Goal: Navigation & Orientation: Understand site structure

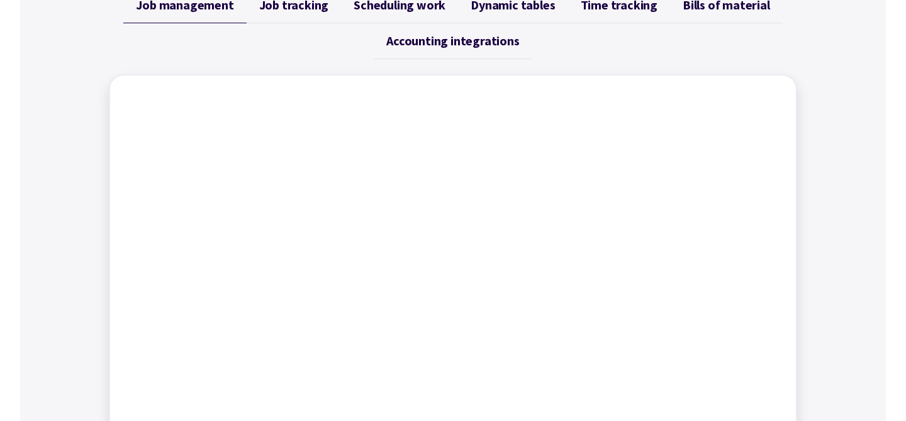
scroll to position [541, 0]
click at [279, 11] on span "Job tracking" at bounding box center [294, 5] width 70 height 15
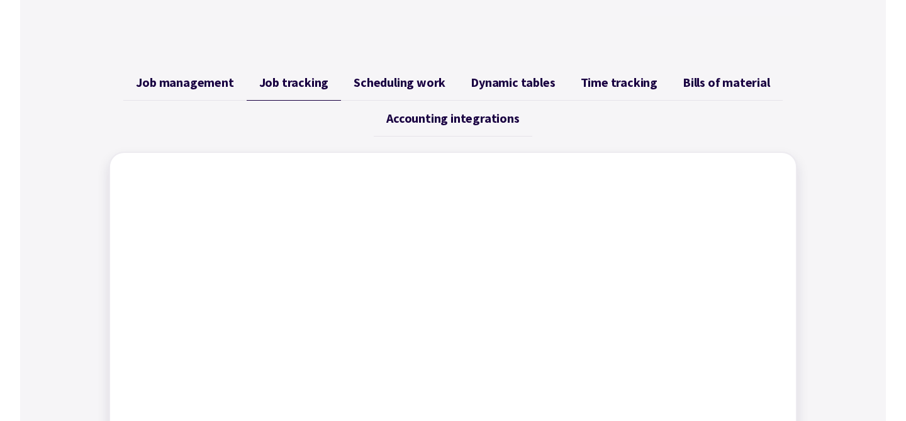
scroll to position [453, 0]
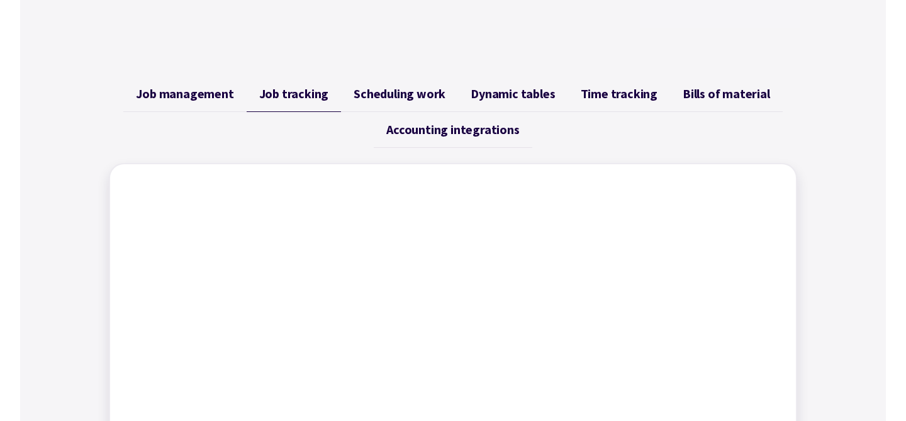
click at [398, 78] on link "Scheduling work" at bounding box center [399, 94] width 117 height 36
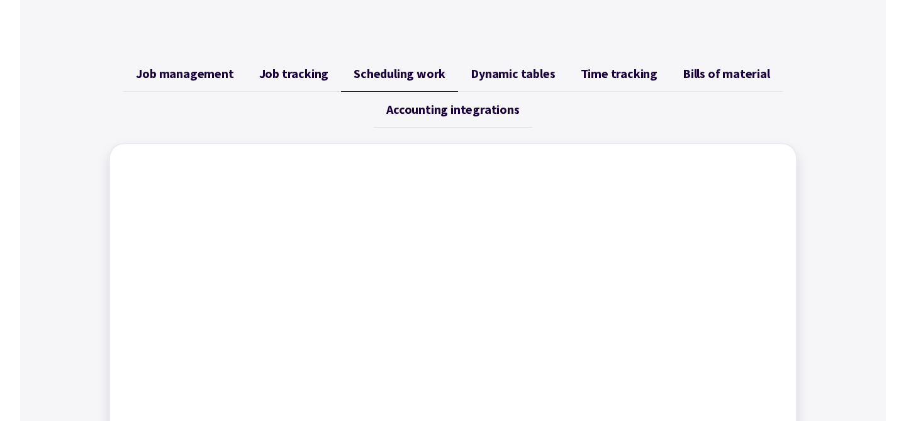
scroll to position [472, 0]
click at [517, 70] on span "Dynamic tables" at bounding box center [513, 74] width 84 height 15
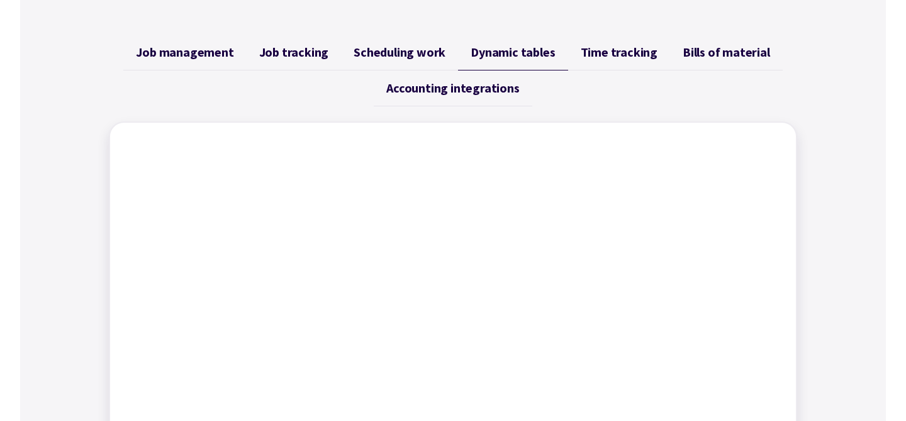
scroll to position [492, 0]
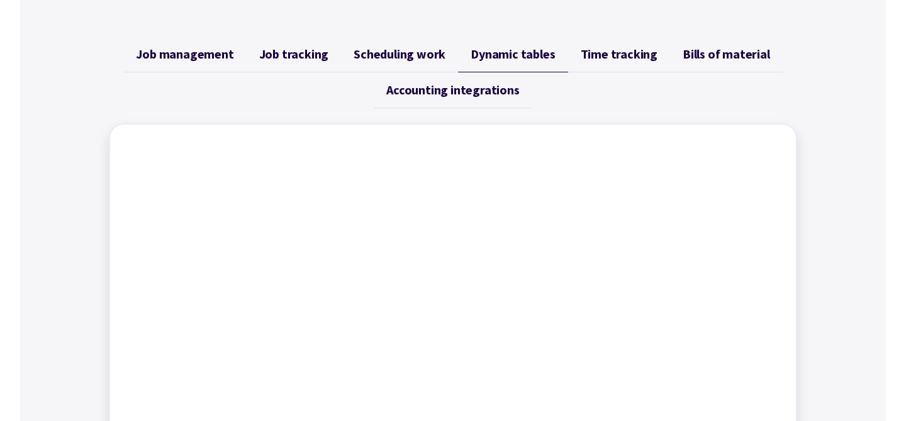
click at [614, 60] on span "Time tracking" at bounding box center [619, 54] width 77 height 15
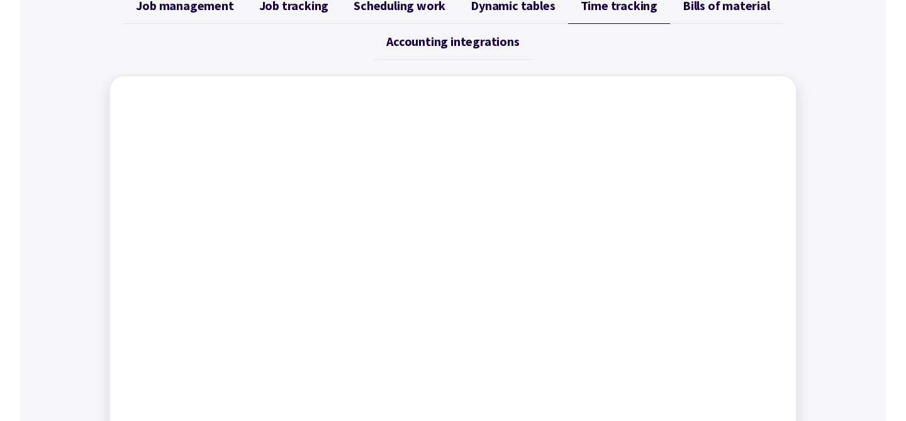
scroll to position [521, 0]
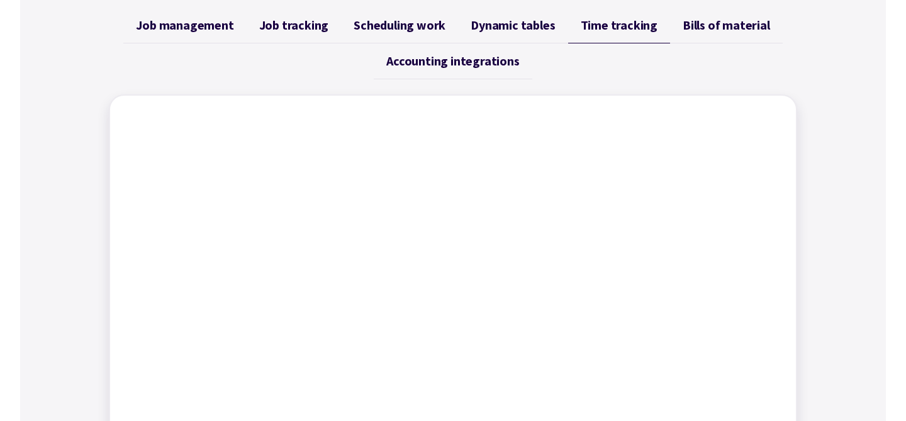
click at [690, 20] on span "Bills of material" at bounding box center [726, 25] width 87 height 15
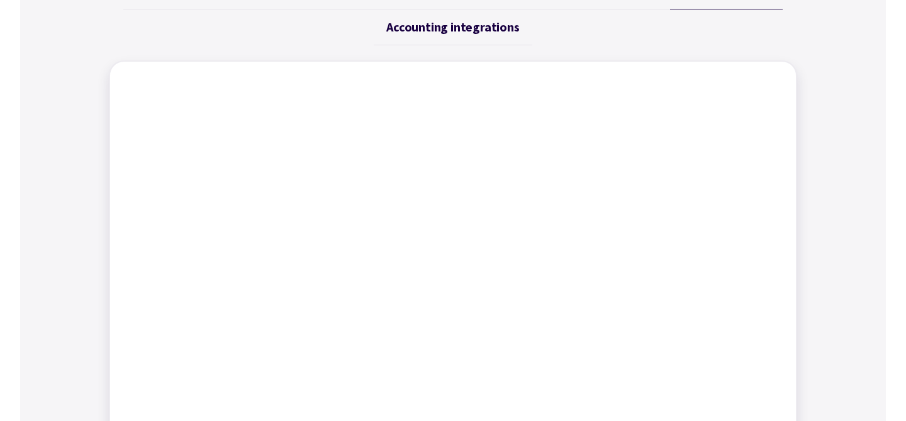
scroll to position [554, 0]
click at [436, 21] on span "Accounting integrations" at bounding box center [452, 28] width 133 height 15
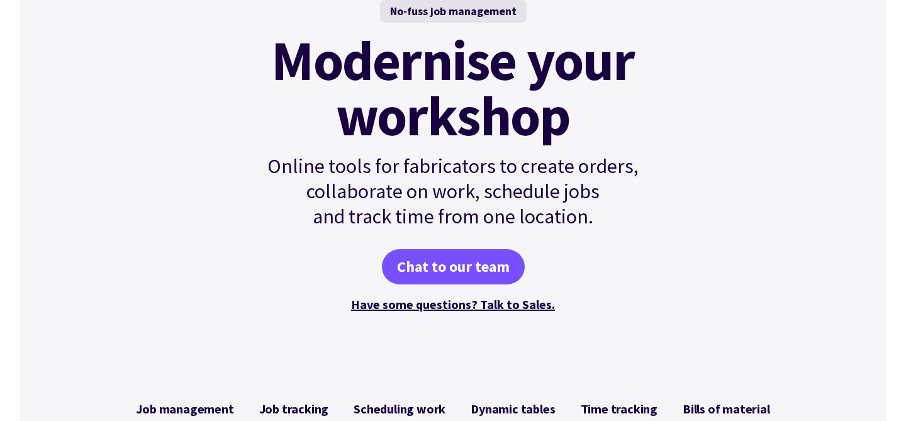
scroll to position [0, 0]
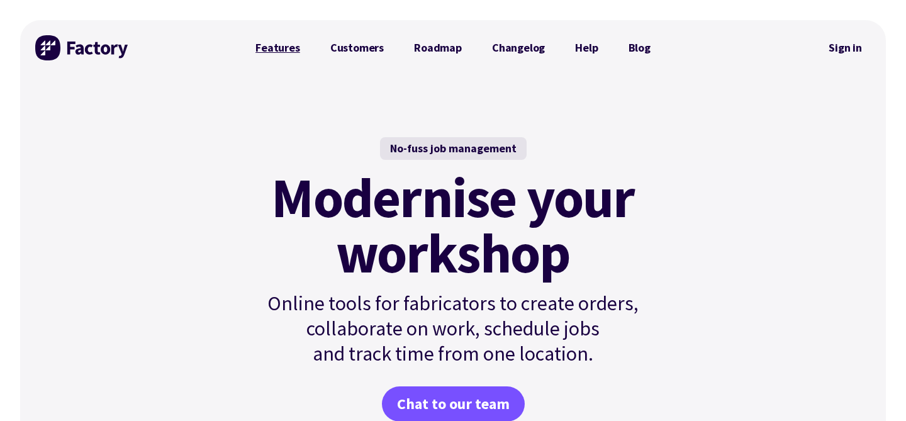
click at [278, 53] on link "Features" at bounding box center [277, 47] width 75 height 25
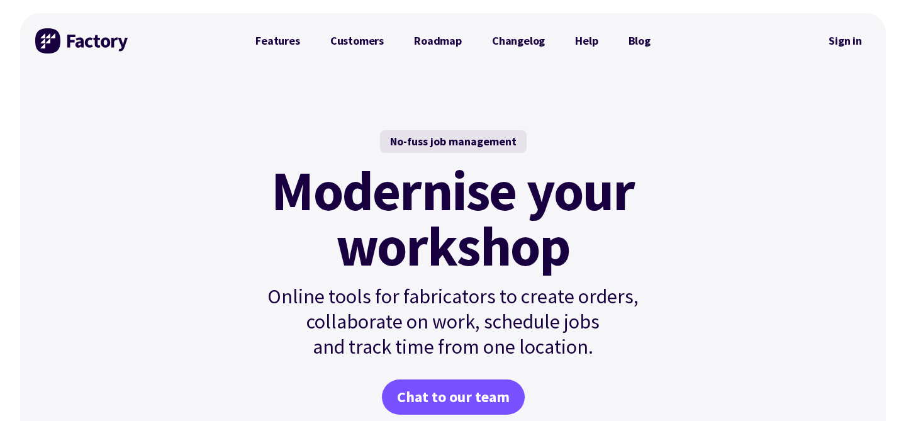
click at [432, 145] on div "No-fuss job management" at bounding box center [453, 141] width 147 height 23
click at [437, 187] on mark "Modernise your workshop" at bounding box center [452, 218] width 363 height 111
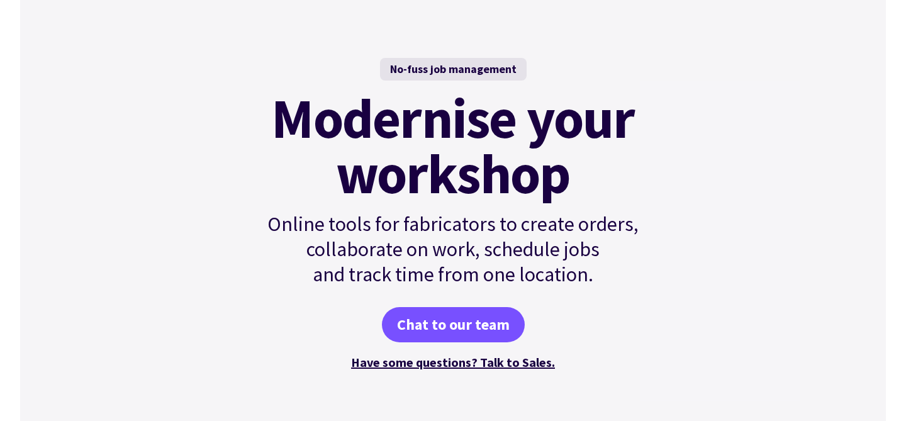
scroll to position [0, 0]
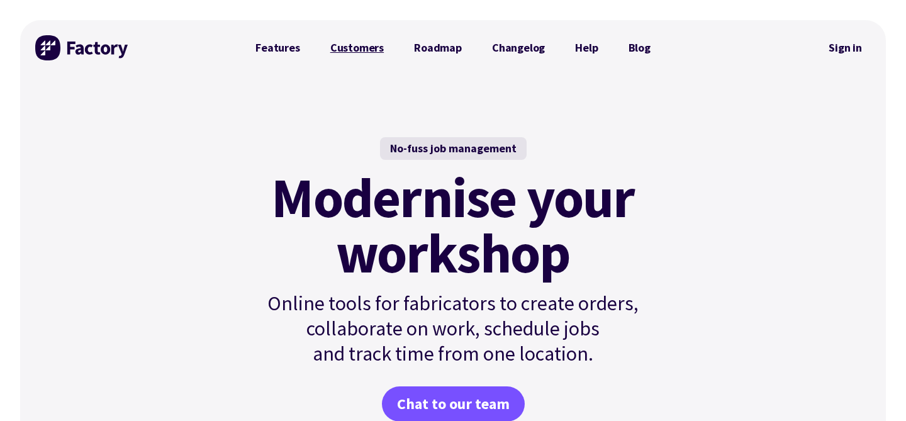
click at [355, 51] on link "Customers" at bounding box center [357, 47] width 84 height 25
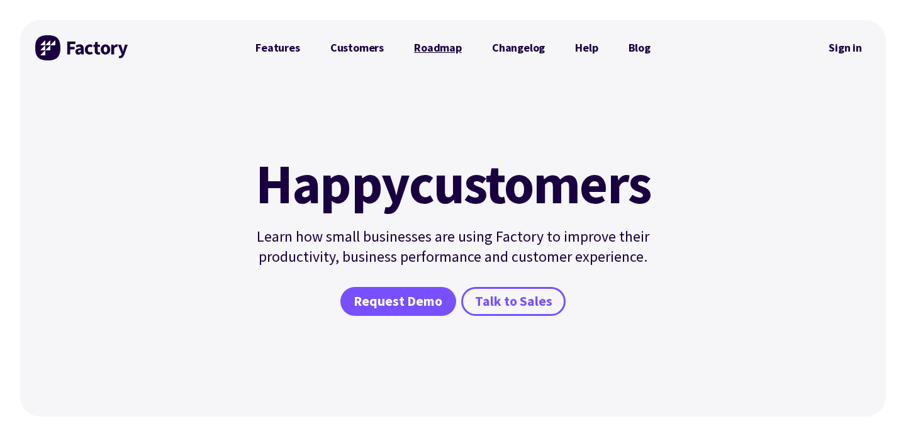
click at [442, 43] on link "Roadmap" at bounding box center [438, 47] width 78 height 25
click at [62, 38] on img at bounding box center [82, 47] width 94 height 25
